Goal: Task Accomplishment & Management: Use online tool/utility

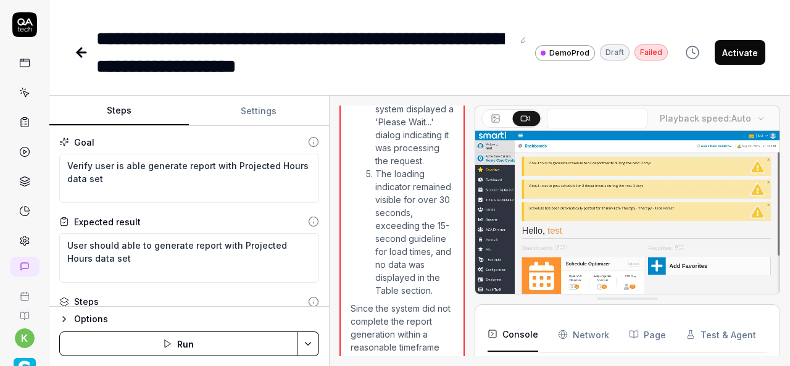
scroll to position [2690, 0]
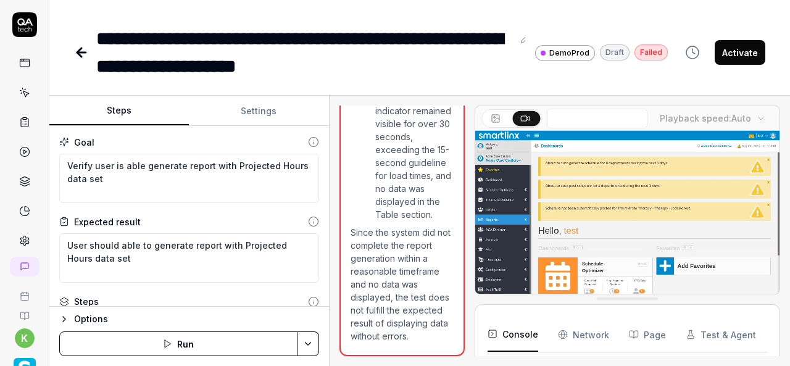
click at [336, 252] on div "Steps Settings Goal Verify user is able generate report with Projected Hours da…" at bounding box center [419, 231] width 741 height 270
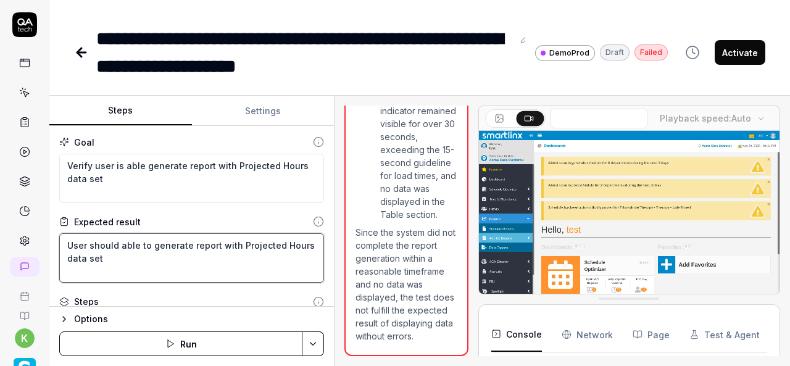
click at [189, 263] on textarea "User should able to generate report with Projected Hours data set" at bounding box center [191, 257] width 265 height 49
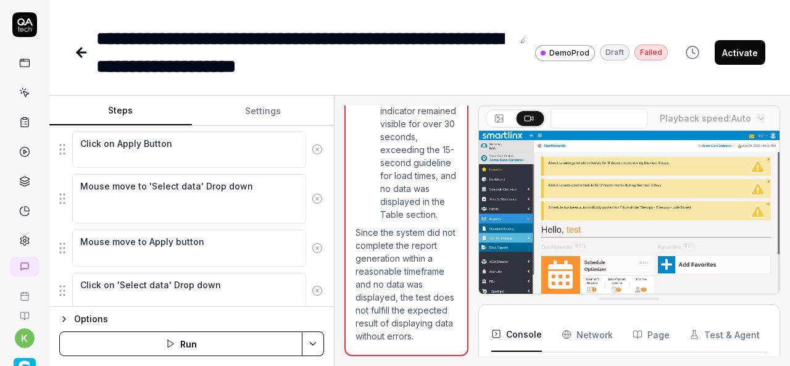
scroll to position [736, 0]
click at [312, 242] on icon at bounding box center [317, 247] width 11 height 11
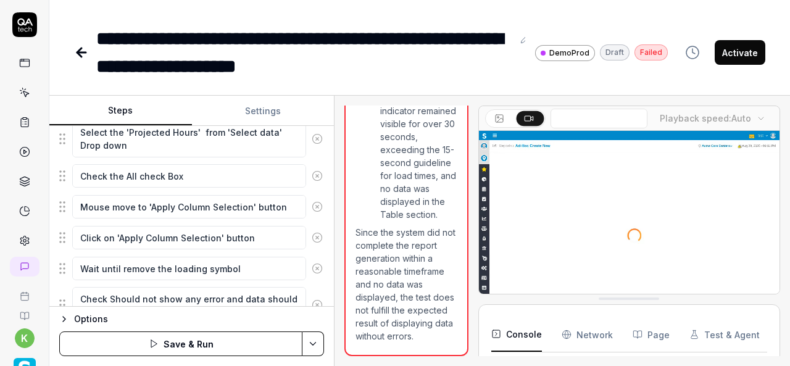
scroll to position [688, 0]
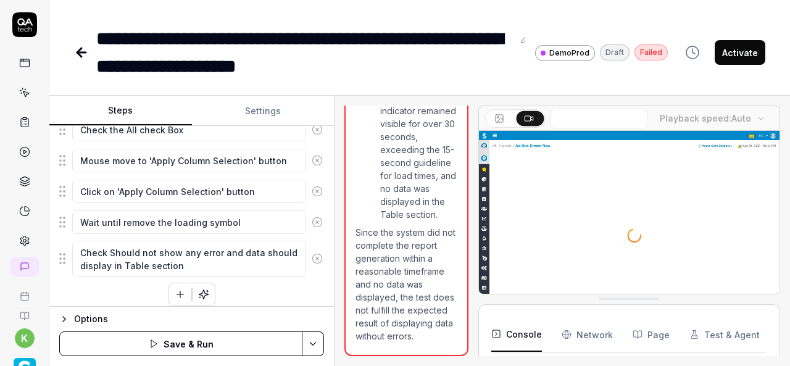
click at [320, 346] on html "**********" at bounding box center [395, 183] width 790 height 366
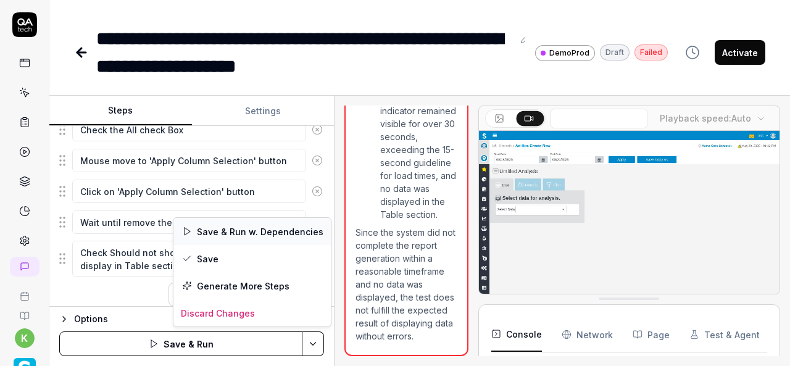
click at [229, 231] on div "Save & Run w. Dependencies" at bounding box center [251, 231] width 157 height 27
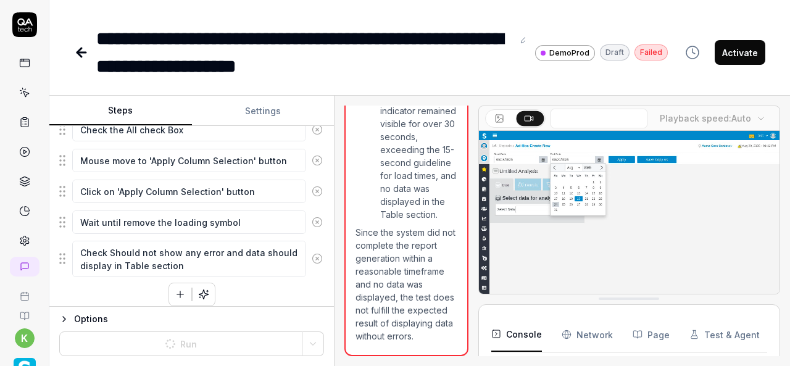
type textarea "*"
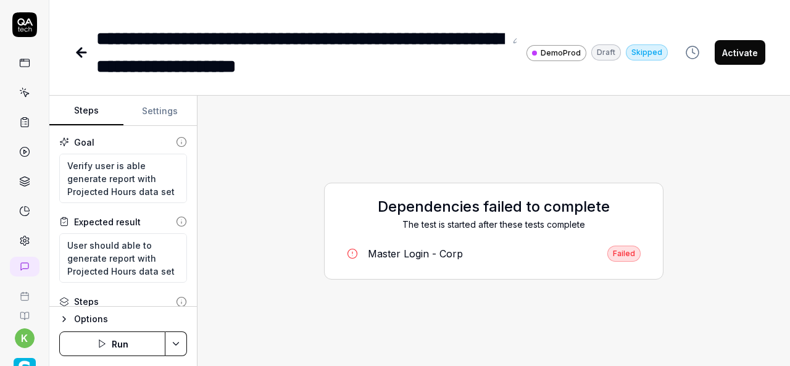
click at [421, 259] on div "Master Login - Corp" at bounding box center [415, 253] width 95 height 15
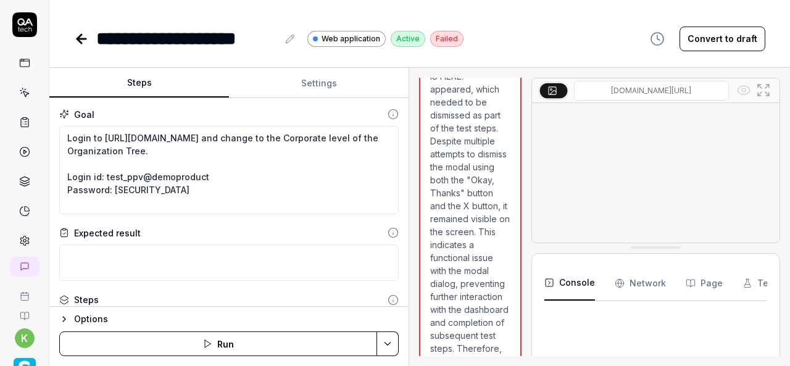
scroll to position [856, 0]
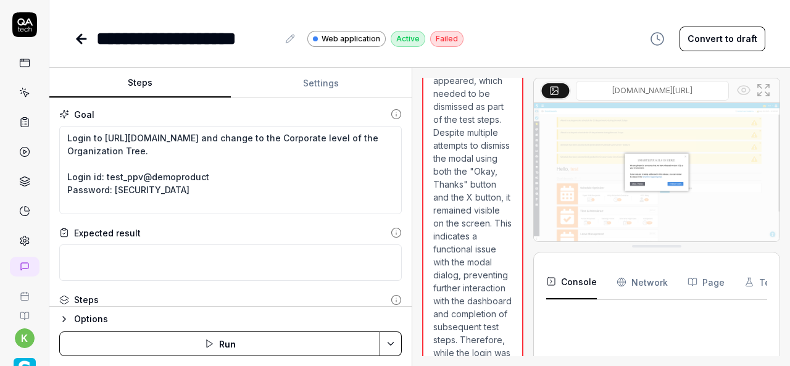
click at [414, 214] on div "Steps Settings Goal Login to https://www.smartlinx6.com/#/login and change to t…" at bounding box center [419, 217] width 741 height 298
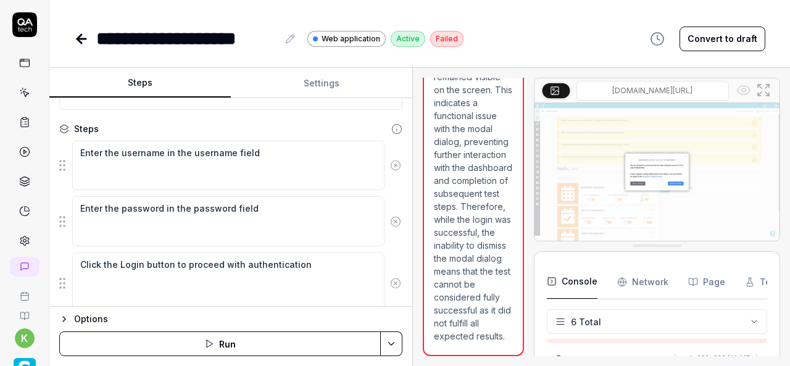
scroll to position [1372, 0]
click at [396, 345] on html "**********" at bounding box center [395, 183] width 790 height 366
click at [340, 280] on div "Run w. Dependencies" at bounding box center [345, 285] width 125 height 27
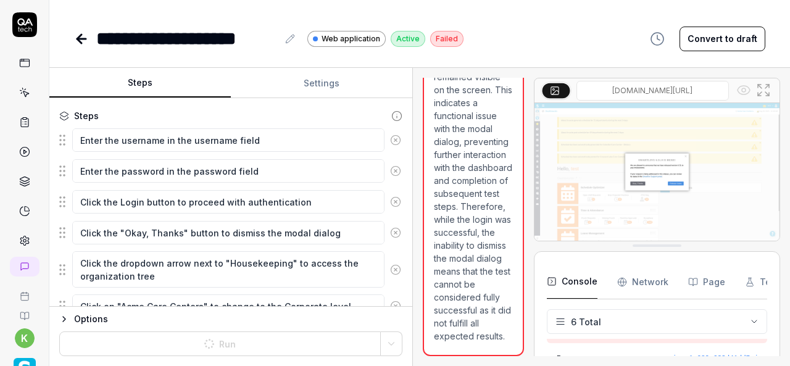
scroll to position [158, 0]
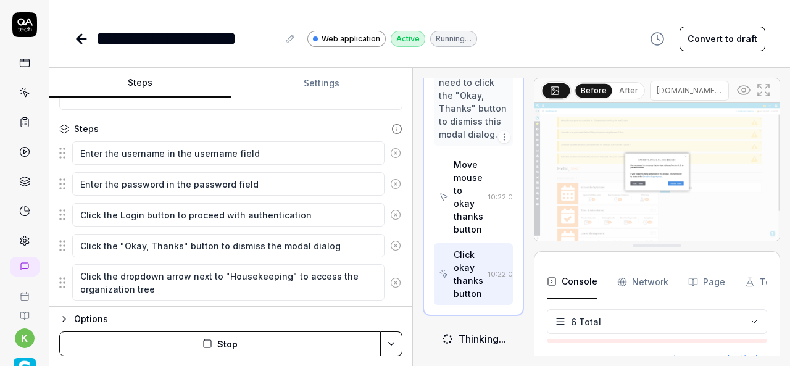
scroll to position [1393, 0]
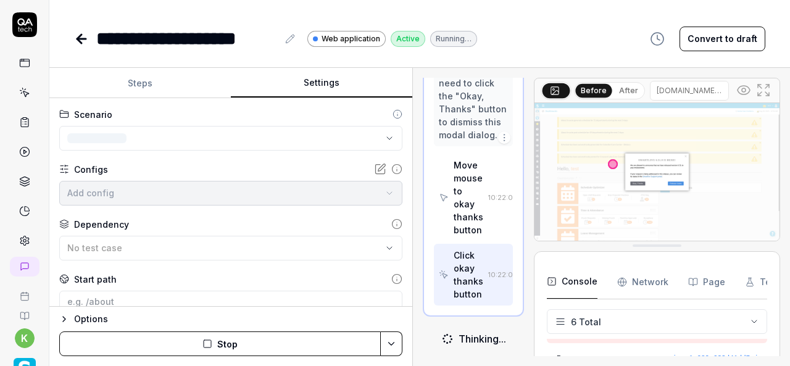
click at [344, 87] on button "Settings" at bounding box center [321, 84] width 181 height 30
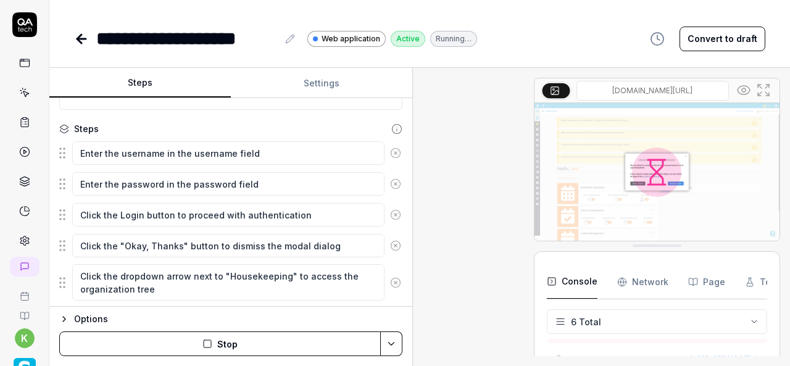
scroll to position [197, 0]
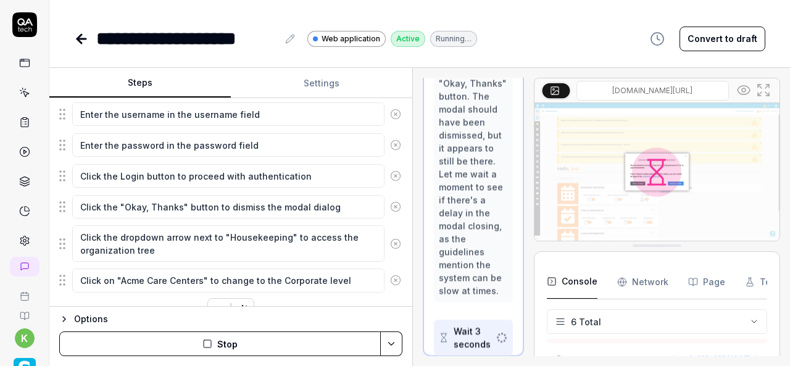
click at [154, 79] on button "Steps" at bounding box center [139, 84] width 181 height 30
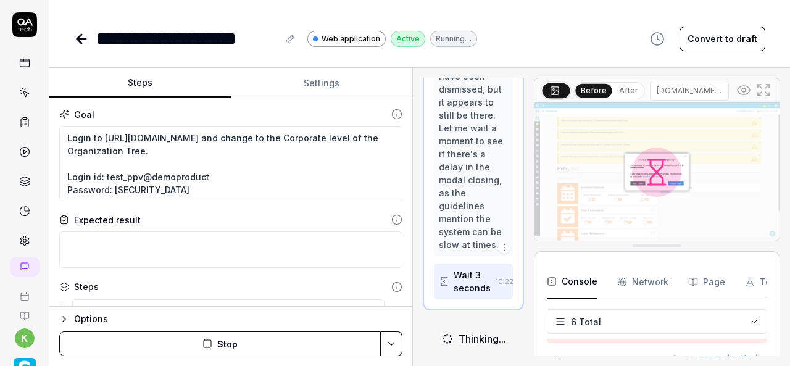
scroll to position [904, 0]
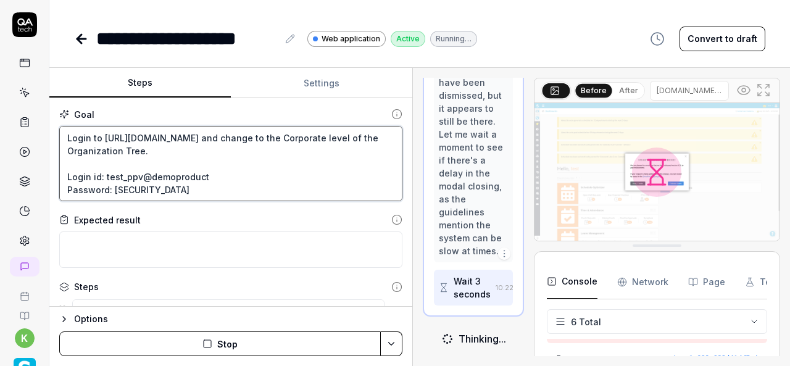
click at [185, 173] on textarea "Login to https://www.smartlinx6.com/#/login and change to the Corporate level o…" at bounding box center [230, 163] width 343 height 75
click at [107, 175] on textarea "Login to https://www.smartlinx6.com/#/login and change to the Corporate level o…" at bounding box center [230, 163] width 343 height 75
click at [105, 174] on textarea "Login to https://www.smartlinx6.com/#/login and change to the Corporate level o…" at bounding box center [230, 163] width 343 height 75
click at [216, 172] on textarea "Login to https://www.smartlinx6.com/#/login and change to the Corporate level o…" at bounding box center [230, 163] width 343 height 75
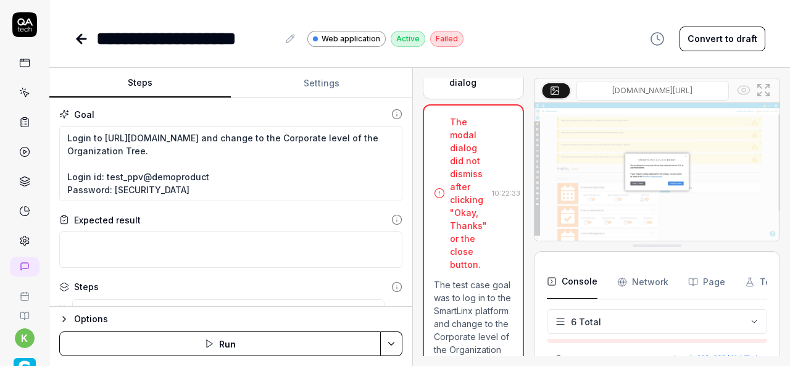
scroll to position [677, 0]
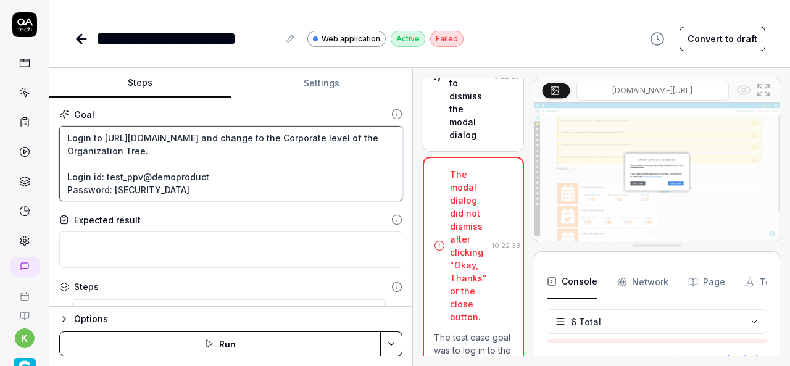
click at [144, 191] on textarea "Login to https://www.smartlinx6.com/#/login and change to the Corporate level o…" at bounding box center [230, 163] width 343 height 75
click at [167, 190] on textarea "Login to https://www.smartlinx6.com/#/login and change to the Corporate level o…" at bounding box center [230, 163] width 343 height 75
drag, startPoint x: 167, startPoint y: 190, endPoint x: 114, endPoint y: 193, distance: 53.8
click at [114, 193] on textarea "Login to https://www.smartlinx6.com/#/login and change to the Corporate level o…" at bounding box center [230, 163] width 343 height 75
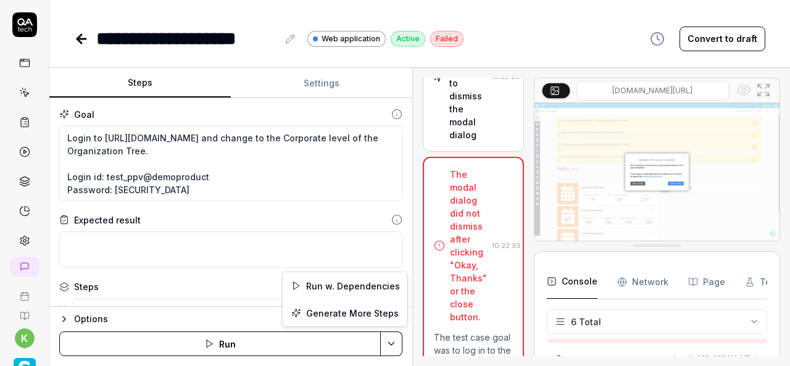
click at [389, 335] on html "**********" at bounding box center [395, 183] width 790 height 366
click at [350, 281] on div "Run w. Dependencies" at bounding box center [345, 285] width 125 height 27
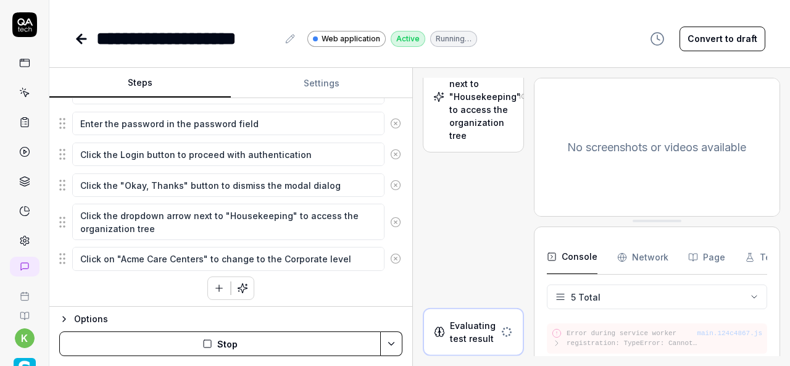
scroll to position [700, 0]
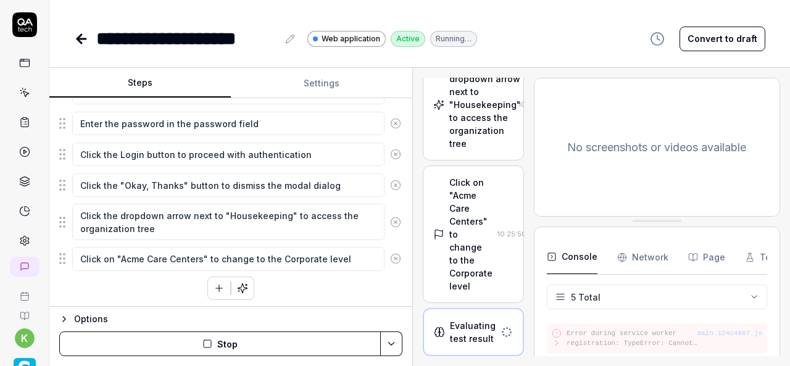
click at [79, 35] on icon at bounding box center [81, 38] width 15 height 15
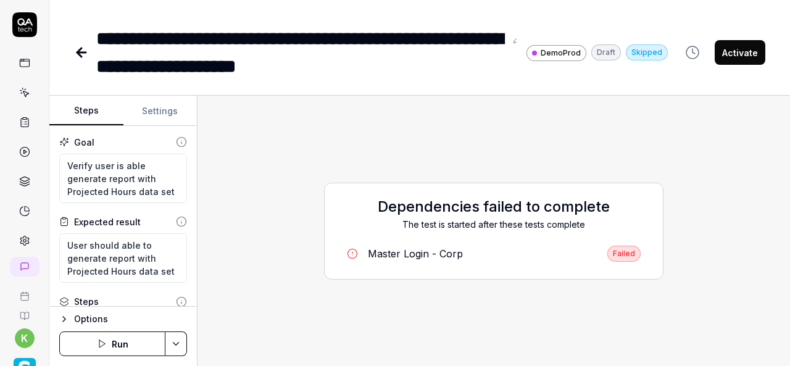
click at [294, 127] on div "Dependencies failed to complete The test is started after these tests complete …" at bounding box center [493, 231] width 573 height 251
click at [178, 343] on html "**********" at bounding box center [395, 183] width 790 height 366
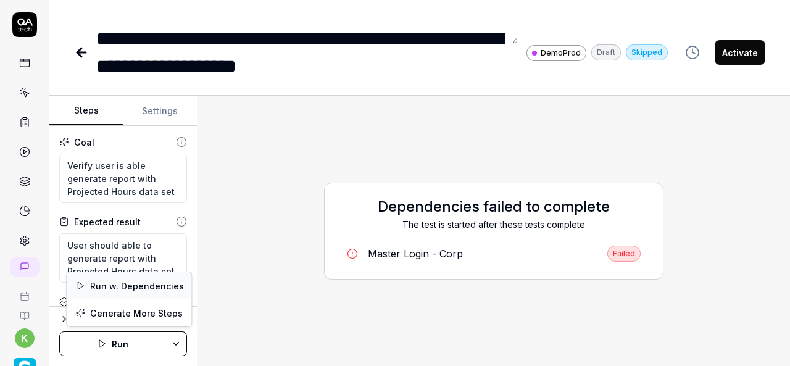
click at [161, 285] on div "Run w. Dependencies" at bounding box center [129, 285] width 125 height 27
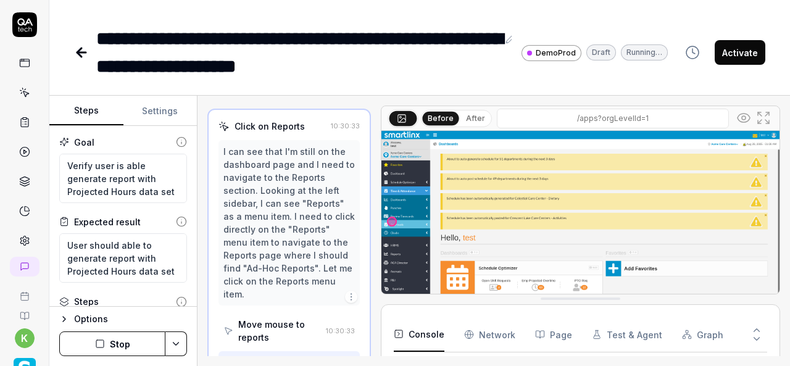
scroll to position [520, 0]
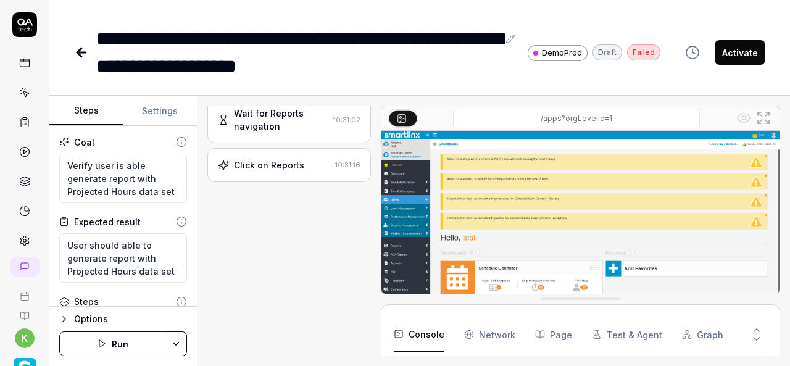
type textarea "*"
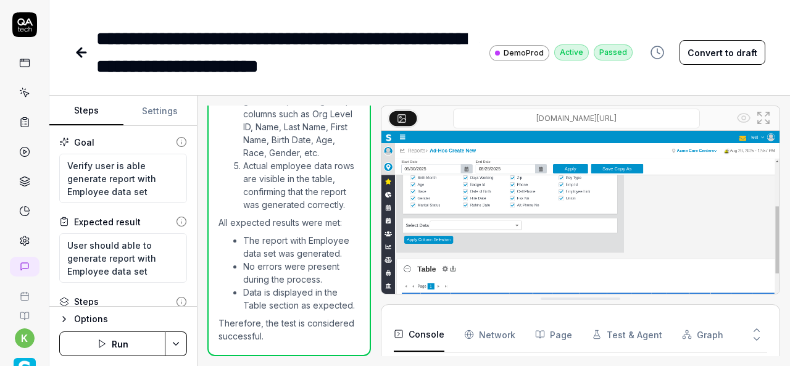
scroll to position [1178, 0]
click at [23, 93] on icon at bounding box center [26, 94] width 6 height 6
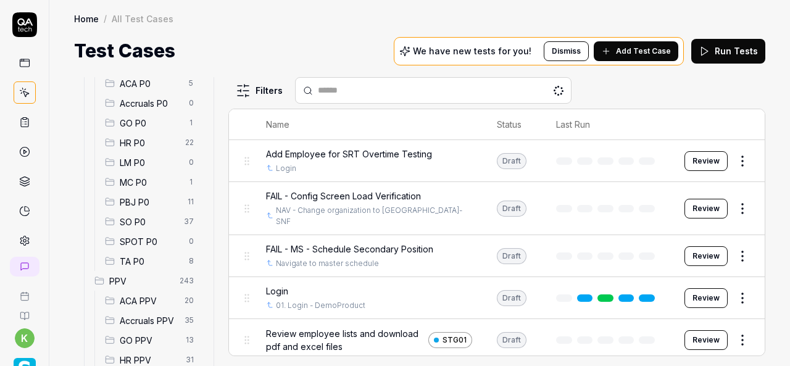
scroll to position [151, 0]
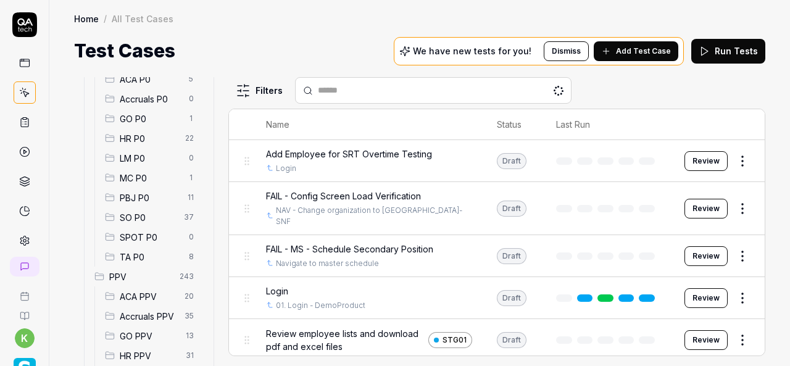
click at [138, 220] on span "SO P0" at bounding box center [148, 217] width 57 height 13
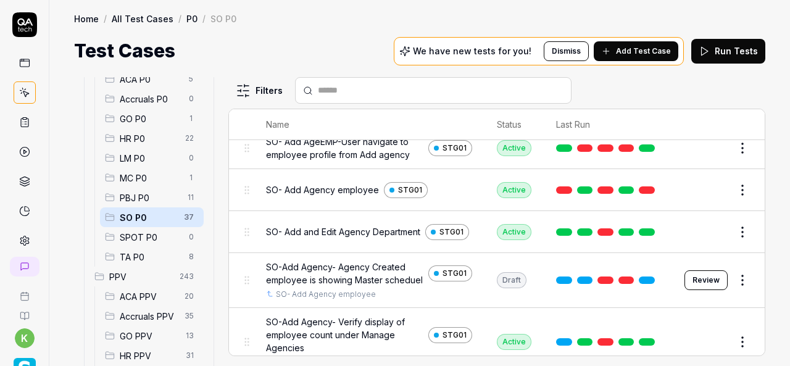
scroll to position [984, 0]
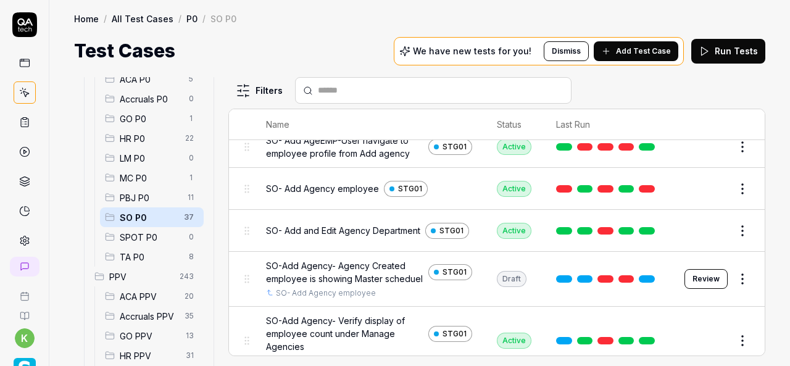
click at [706, 289] on button "Review" at bounding box center [706, 279] width 43 height 20
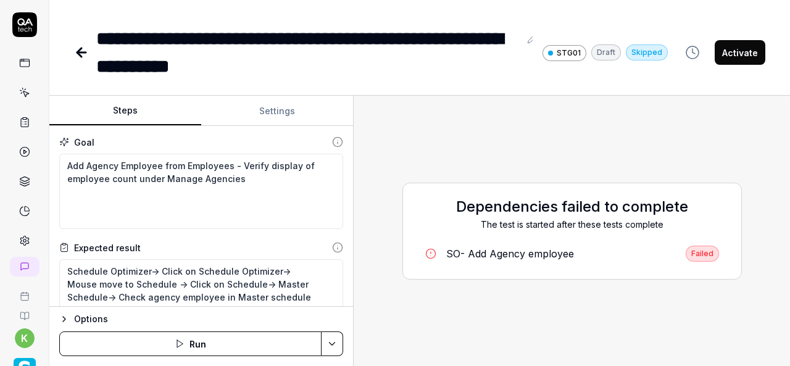
click at [354, 251] on div "Steps Settings Goal Add Agency Employee from Employees - Verify display of empl…" at bounding box center [419, 231] width 741 height 270
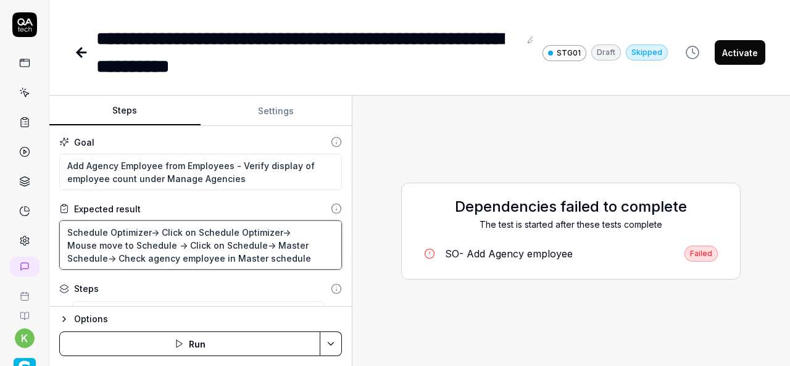
click at [232, 239] on textarea "Schedule Optimizer-> Click on Schedule Optimizer-> Mouse move to Schedule -> Cl…" at bounding box center [200, 244] width 283 height 49
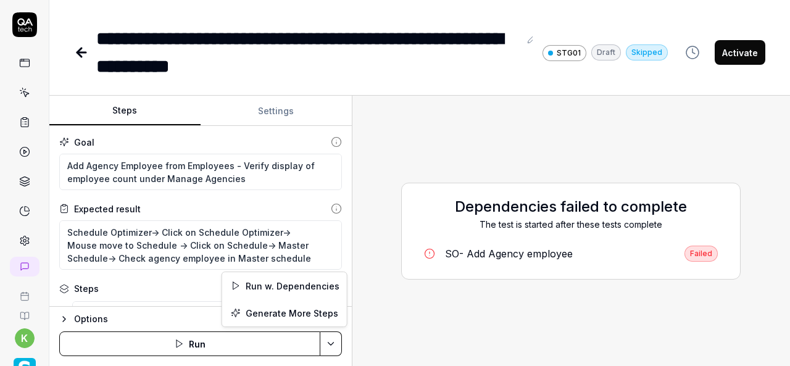
click at [335, 337] on html "**********" at bounding box center [395, 183] width 790 height 366
click at [286, 277] on div "Run w. Dependencies" at bounding box center [284, 285] width 125 height 27
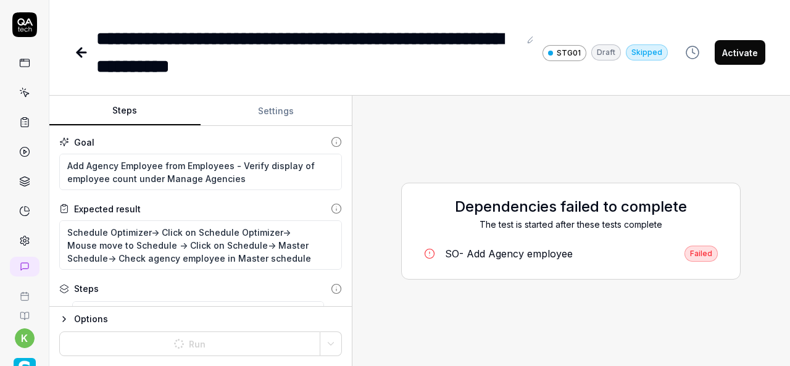
click at [490, 96] on div "Dependencies failed to complete The test is started after these tests complete …" at bounding box center [571, 231] width 438 height 270
click at [467, 256] on div "SO- Add Agency employee" at bounding box center [509, 253] width 128 height 15
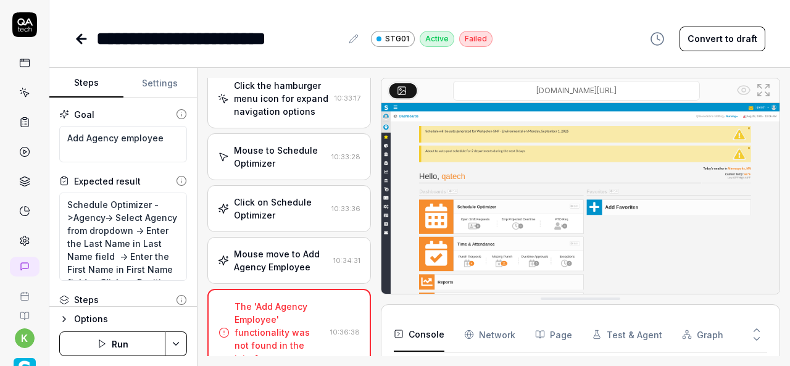
scroll to position [390, 0]
click at [306, 272] on div "Mouse move to Add Agency Employee" at bounding box center [281, 262] width 94 height 26
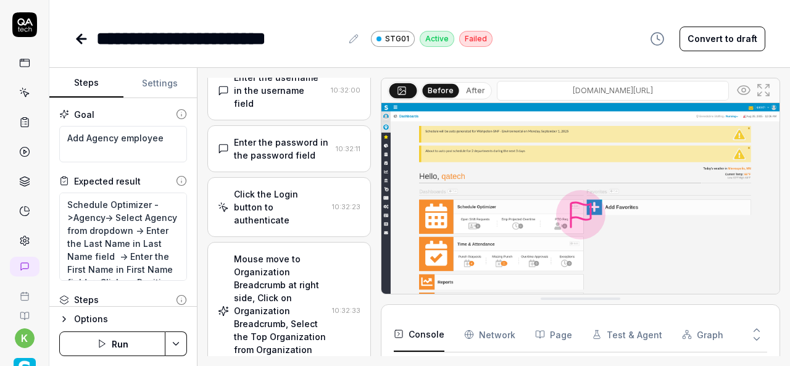
scroll to position [0, 0]
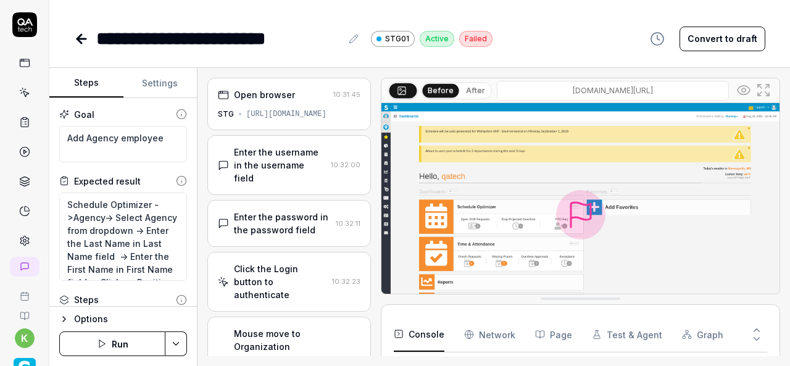
click at [81, 44] on icon at bounding box center [81, 38] width 15 height 15
click at [563, 27] on div "**********" at bounding box center [419, 39] width 691 height 28
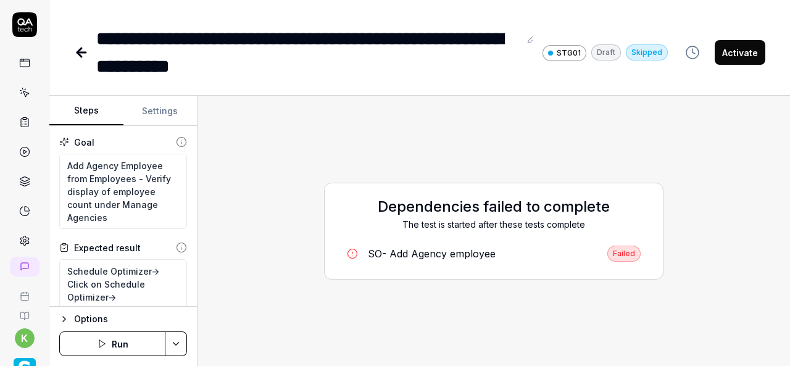
click at [86, 54] on icon at bounding box center [81, 52] width 15 height 15
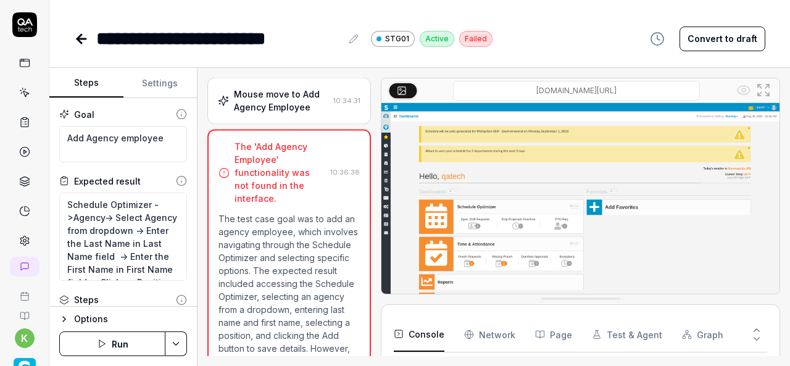
scroll to position [701, 0]
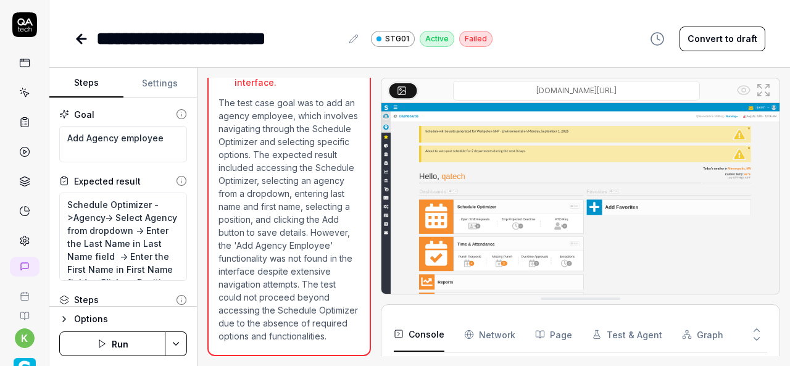
click at [80, 45] on icon at bounding box center [81, 38] width 15 height 15
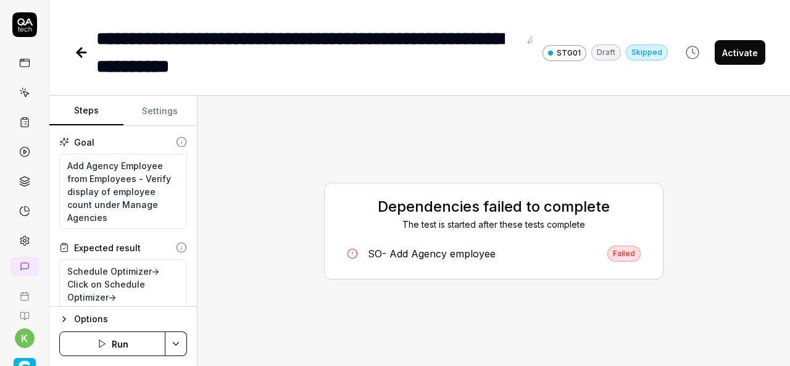
type textarea "*"
click at [19, 90] on icon at bounding box center [24, 92] width 11 height 11
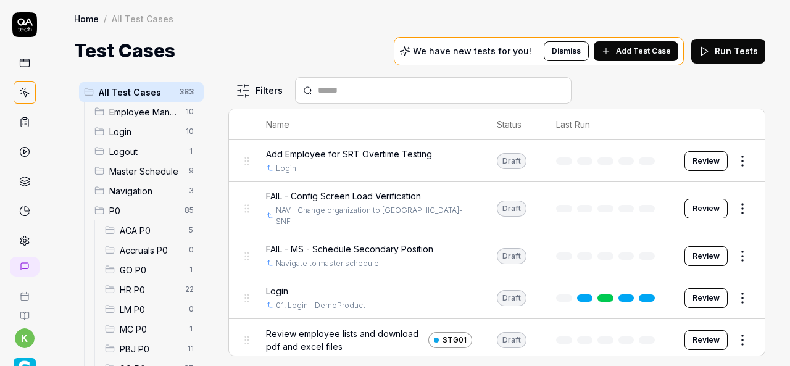
scroll to position [100, 0]
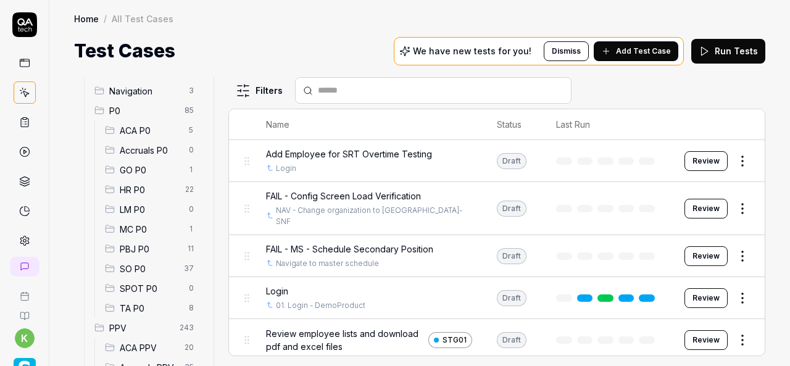
click at [153, 269] on span "SO P0" at bounding box center [148, 268] width 57 height 13
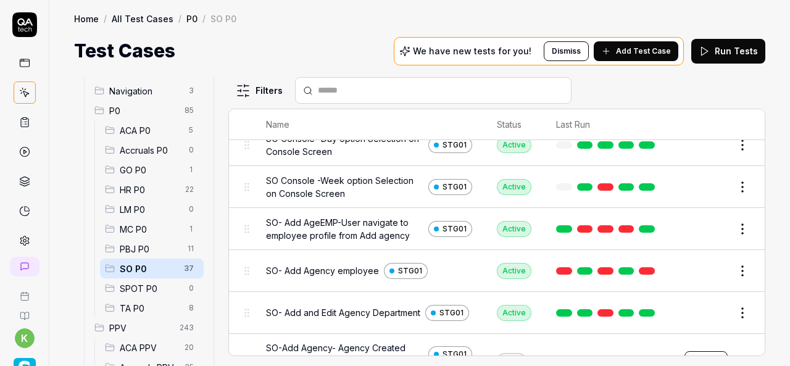
scroll to position [910, 0]
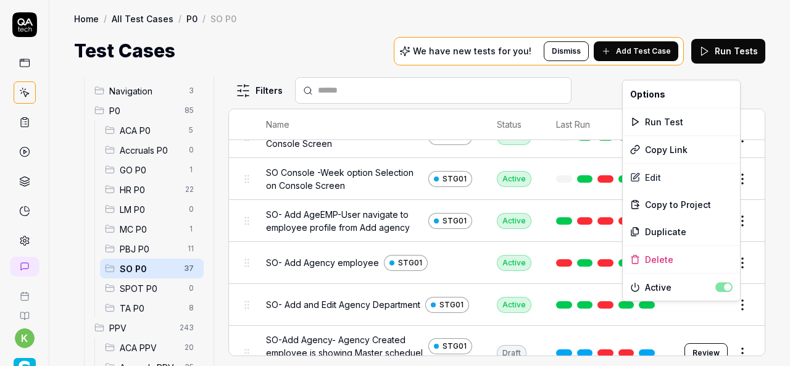
click at [726, 307] on html "k Home / All Test Cases / P0 / SO P0 Home / All Test Cases / P0 / SO P0 Test Ca…" at bounding box center [395, 183] width 790 height 366
click at [655, 120] on div "Run Test" at bounding box center [681, 121] width 117 height 27
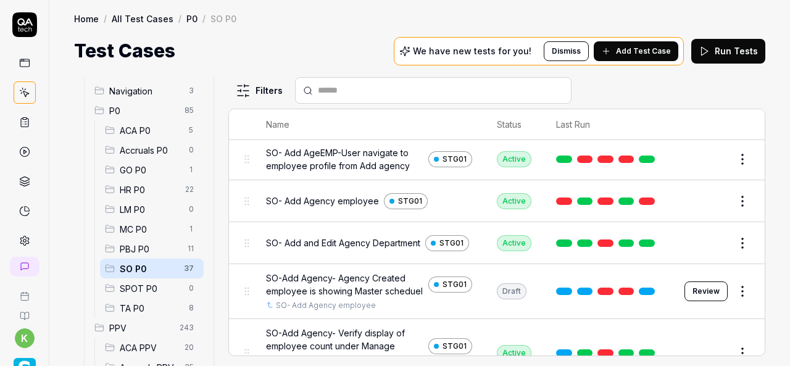
scroll to position [972, 0]
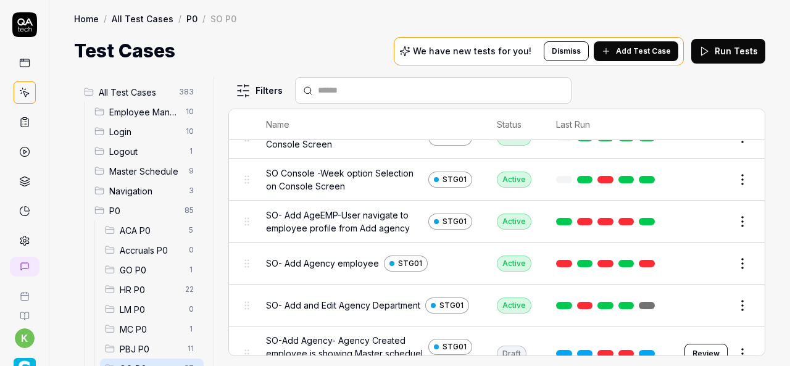
scroll to position [910, 0]
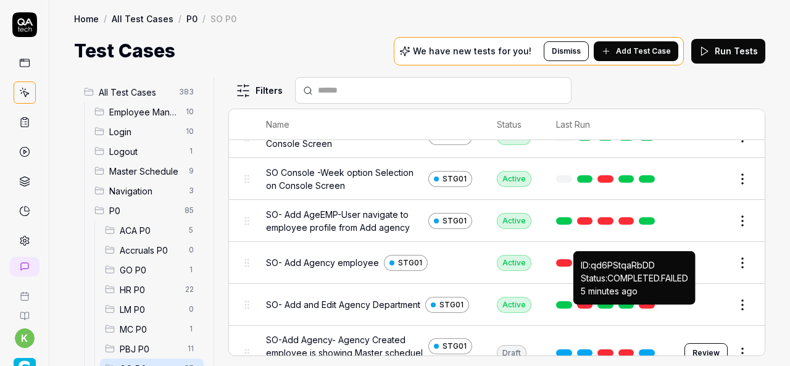
click at [639, 309] on link at bounding box center [647, 304] width 16 height 7
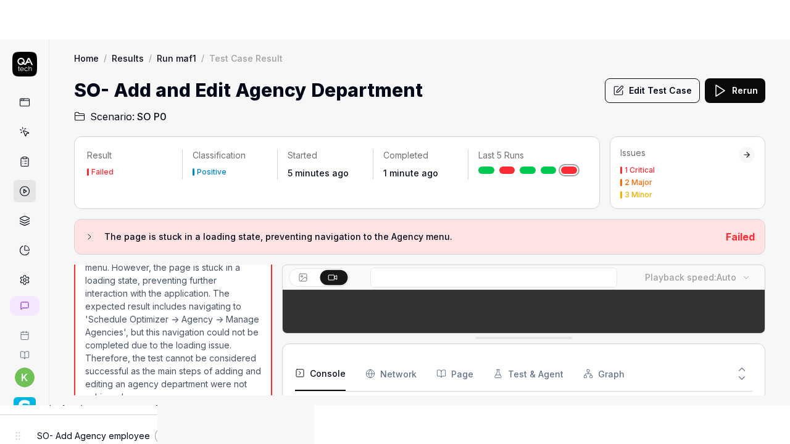
scroll to position [215, 0]
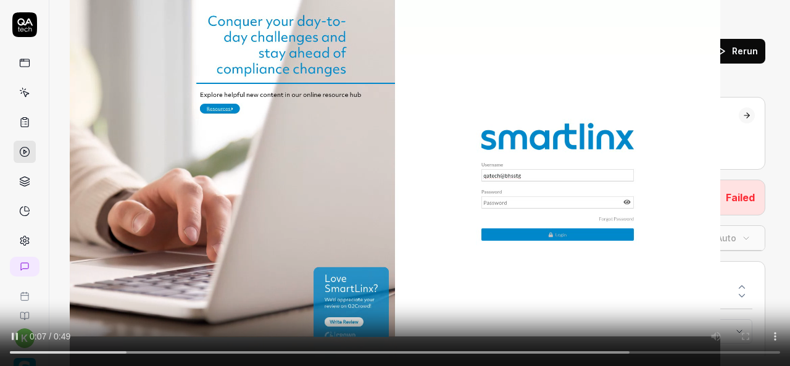
click at [504, 338] on video at bounding box center [395, 183] width 790 height 366
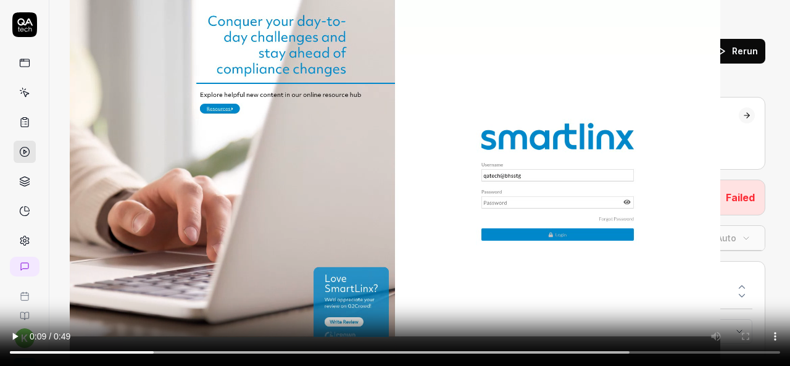
click at [504, 338] on video at bounding box center [395, 183] width 790 height 366
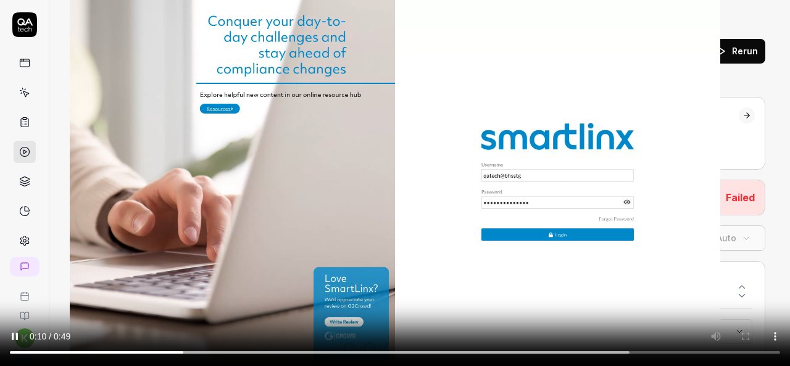
click at [491, 282] on video at bounding box center [395, 183] width 790 height 366
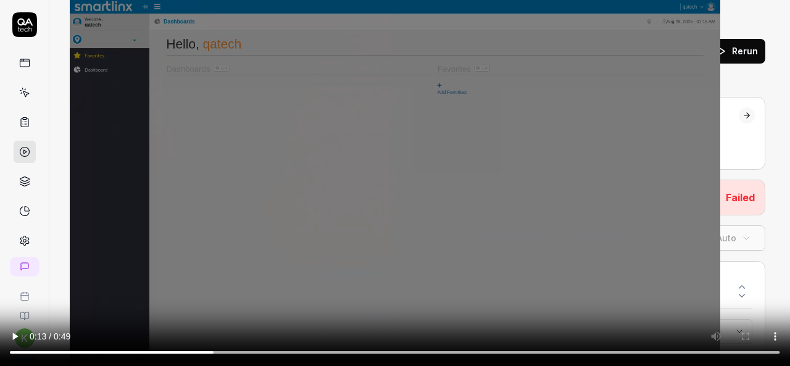
click at [491, 282] on video at bounding box center [395, 183] width 790 height 366
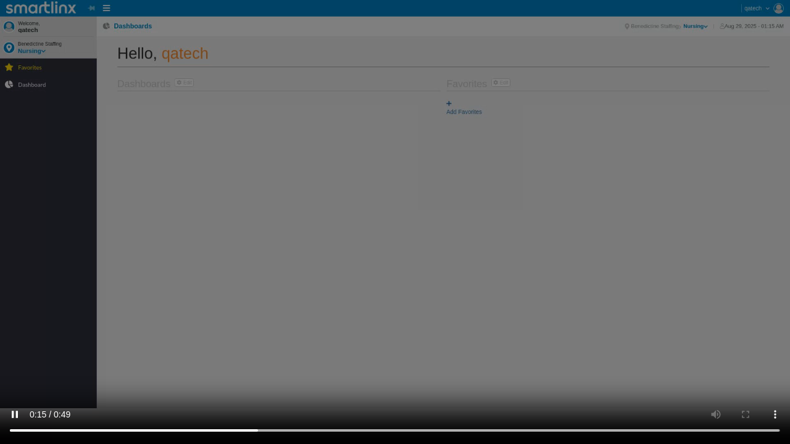
click at [331, 288] on video at bounding box center [395, 222] width 790 height 444
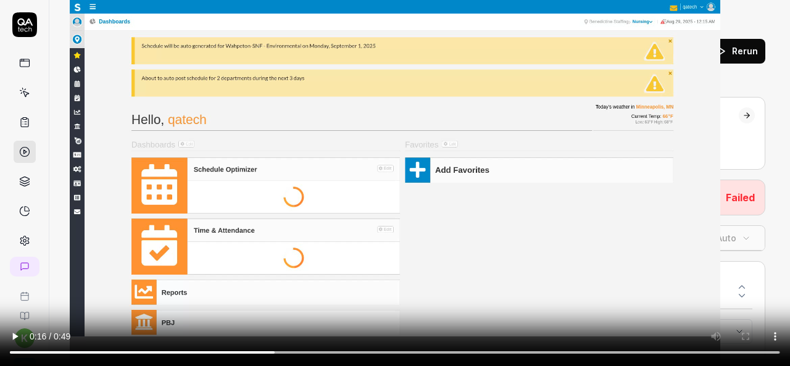
scroll to position [1000, 0]
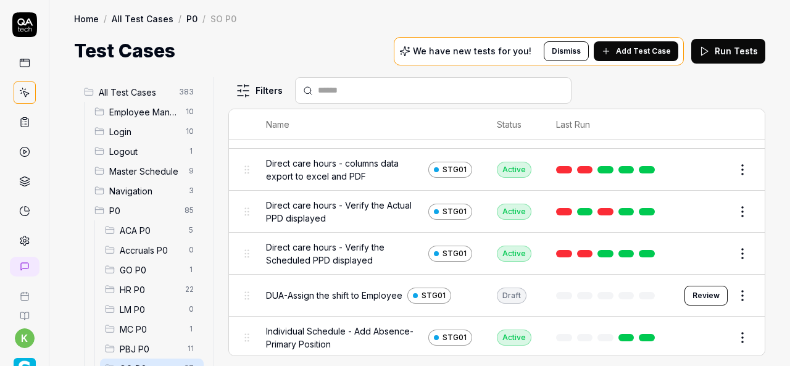
scroll to position [60, 0]
